Goal: Transaction & Acquisition: Purchase product/service

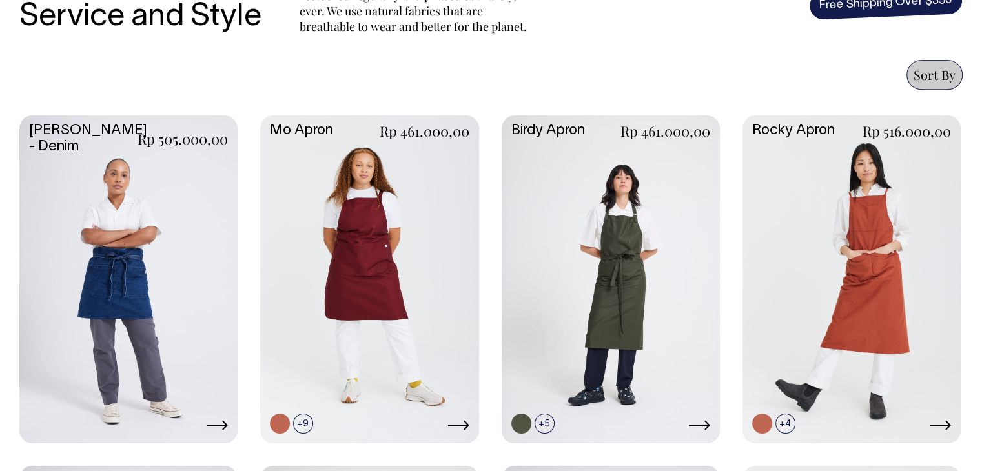
scroll to position [527, 0]
click at [588, 248] on link at bounding box center [611, 278] width 218 height 325
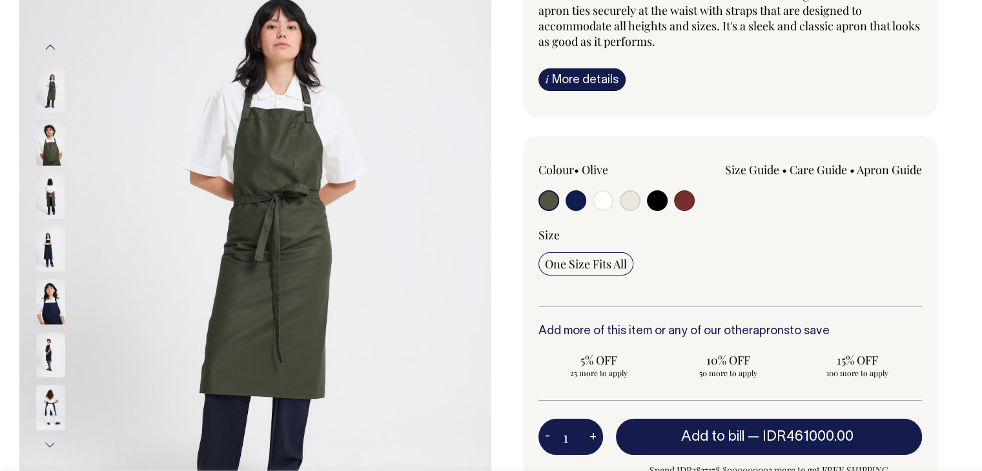
scroll to position [194, 0]
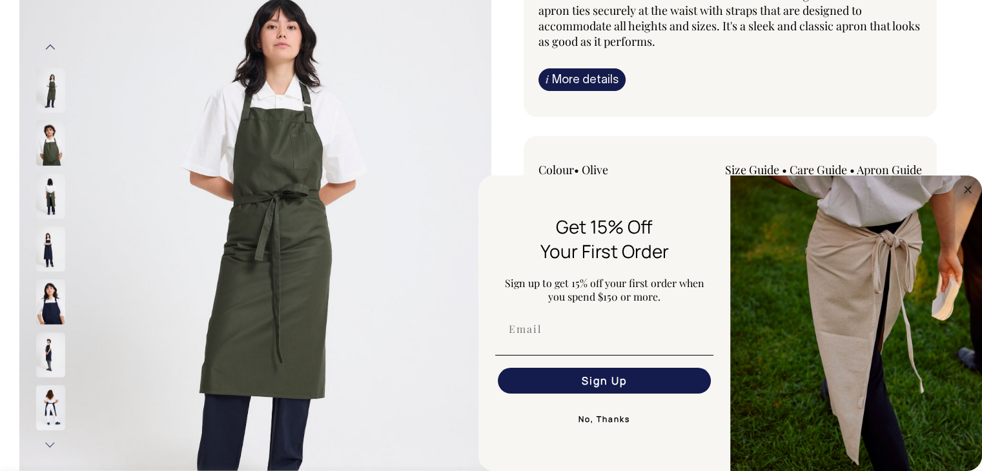
click at [48, 248] on img at bounding box center [50, 249] width 29 height 45
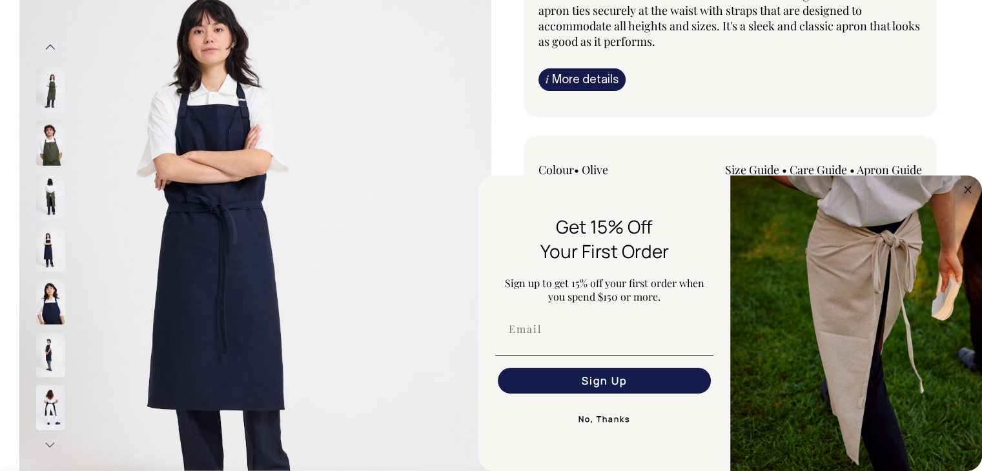
click at [47, 188] on img at bounding box center [50, 196] width 29 height 45
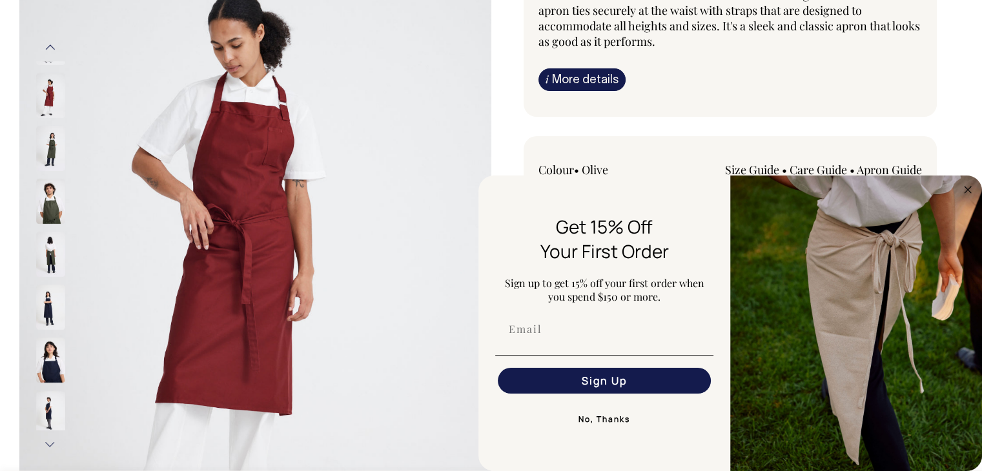
click at [49, 205] on img at bounding box center [50, 201] width 29 height 45
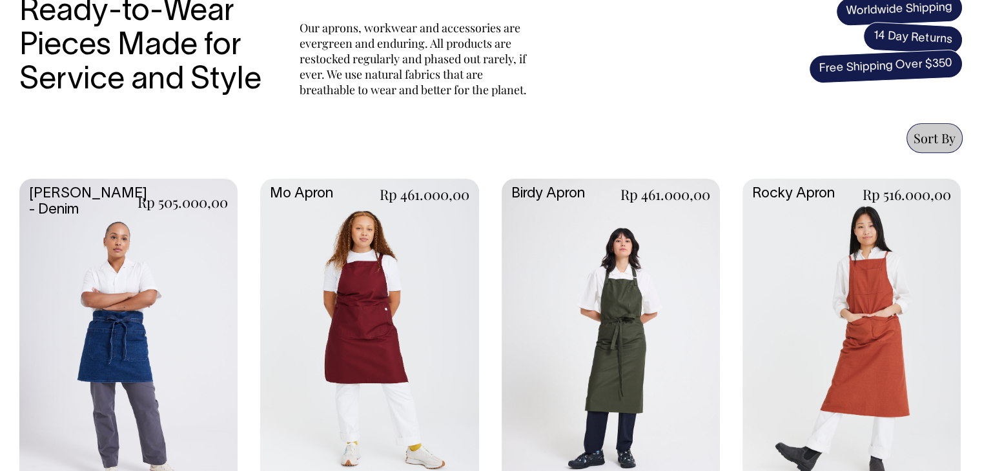
scroll to position [462, 0]
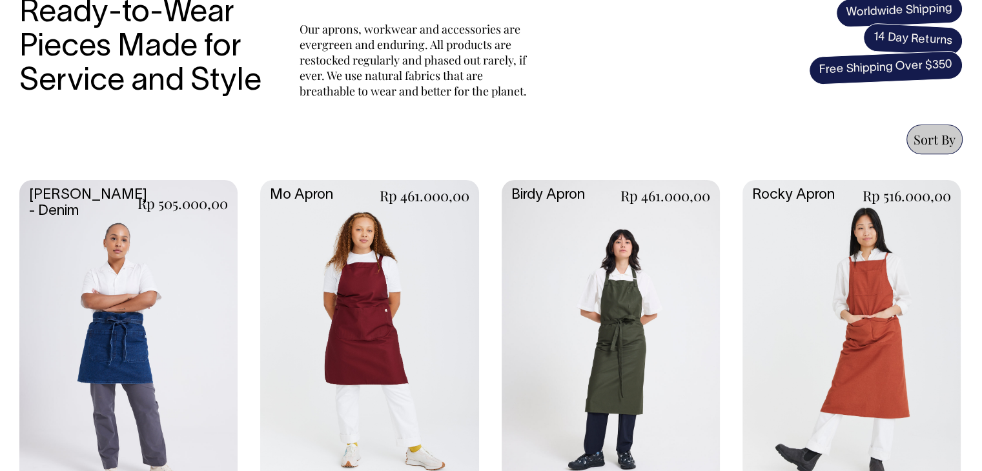
click at [606, 283] on link at bounding box center [611, 342] width 218 height 325
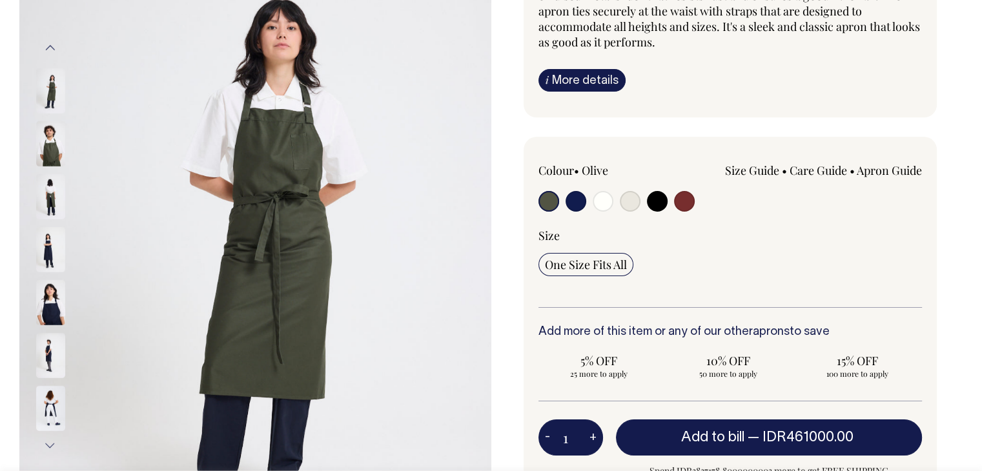
scroll to position [194, 0]
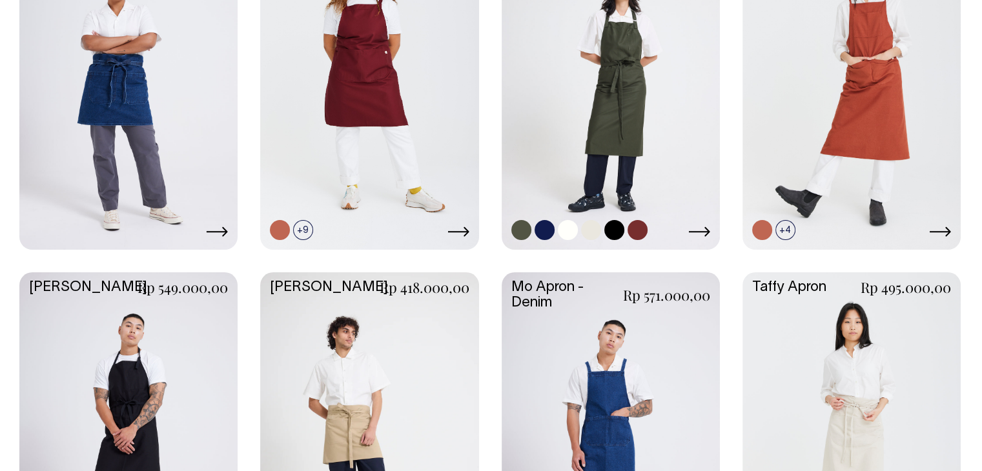
scroll to position [719, 0]
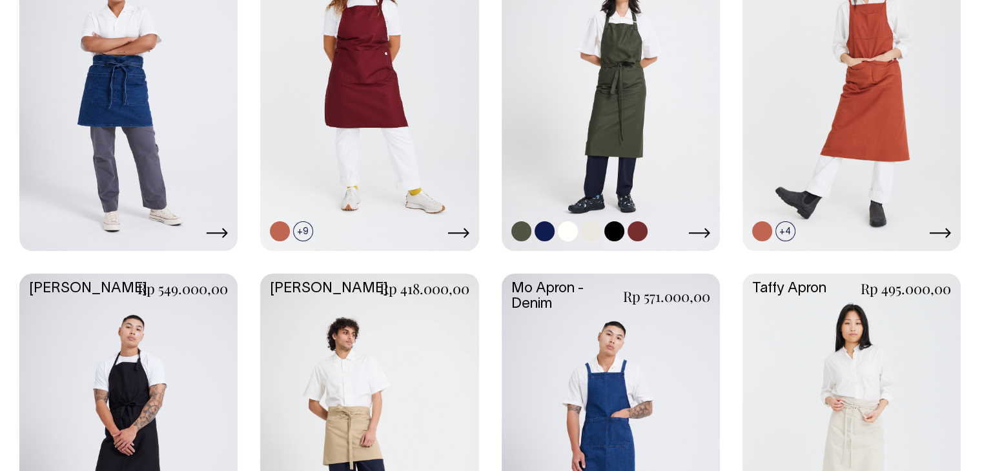
click at [539, 230] on link at bounding box center [545, 231] width 20 height 20
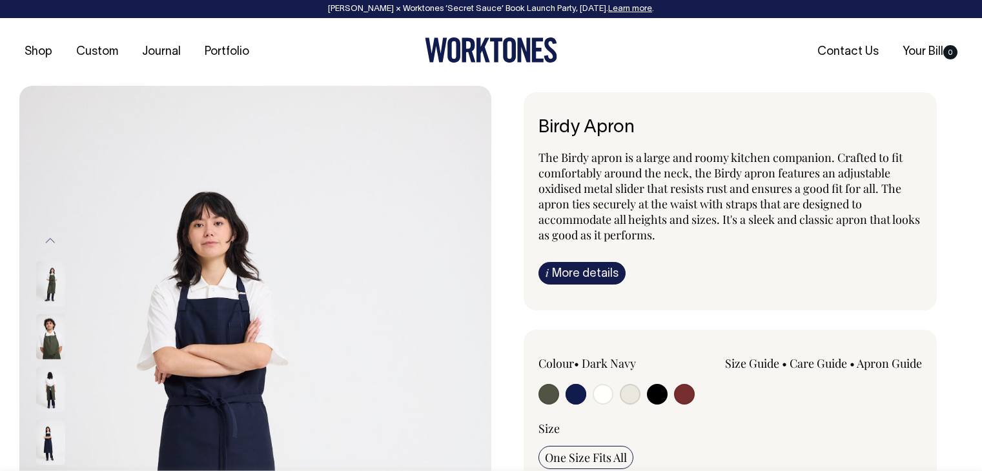
select select "Dark Navy"
click at [578, 395] on input "radio" at bounding box center [576, 394] width 21 height 21
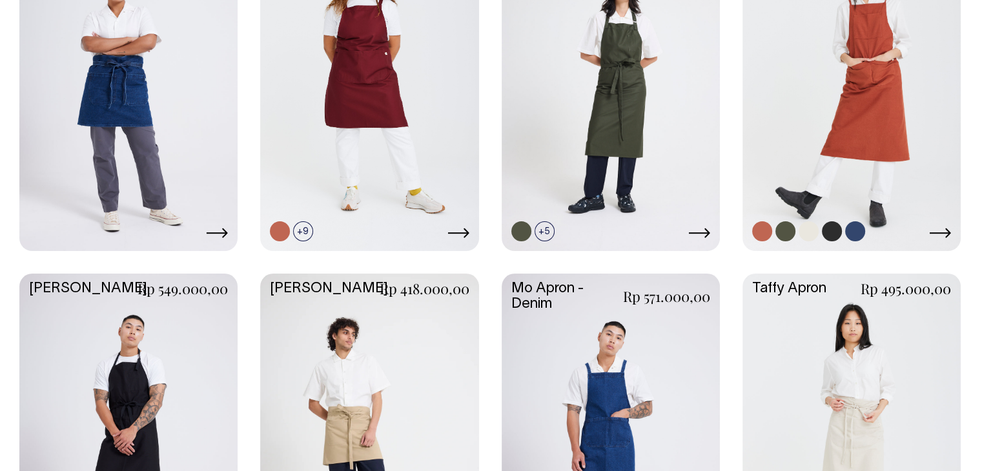
click at [869, 155] on link at bounding box center [852, 85] width 218 height 325
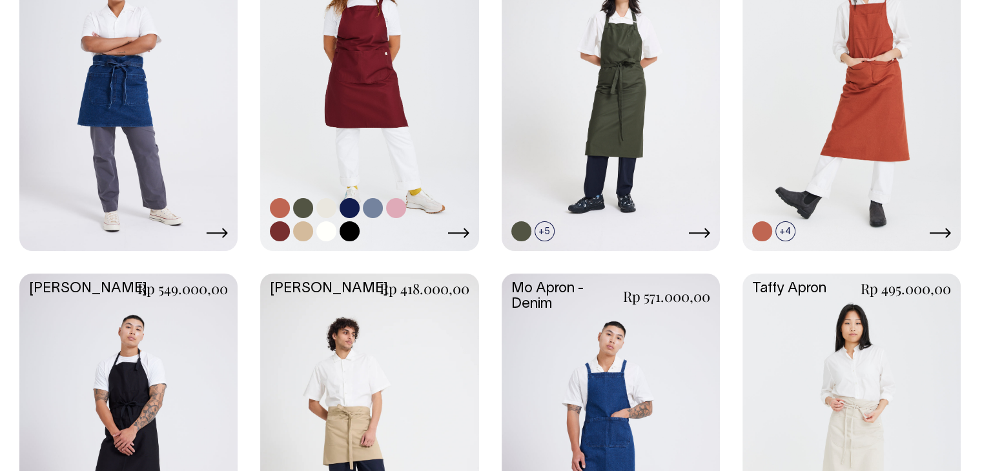
click at [395, 143] on link at bounding box center [369, 85] width 218 height 325
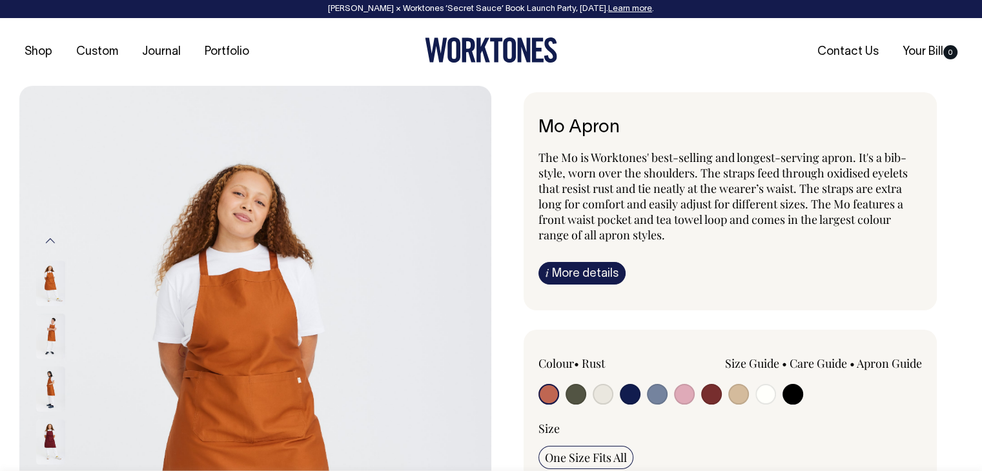
click at [656, 391] on input "radio" at bounding box center [657, 394] width 21 height 21
radio input "true"
select select "Blue/Grey"
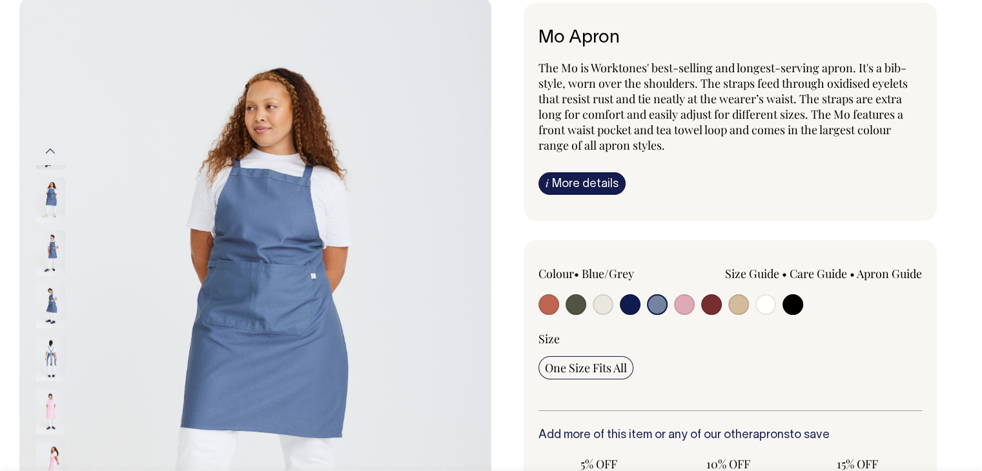
scroll to position [90, 0]
click at [633, 300] on input "radio" at bounding box center [630, 304] width 21 height 21
radio input "true"
select select "Dark Navy"
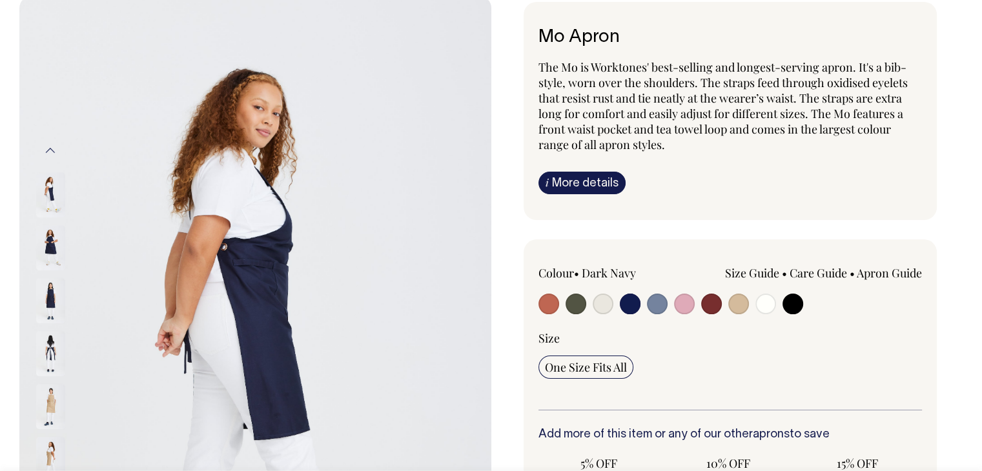
click at [633, 300] on input "radio" at bounding box center [630, 304] width 21 height 21
click at [651, 303] on input "radio" at bounding box center [657, 304] width 21 height 21
radio input "true"
select select "Blue/Grey"
